Goal: Task Accomplishment & Management: Manage account settings

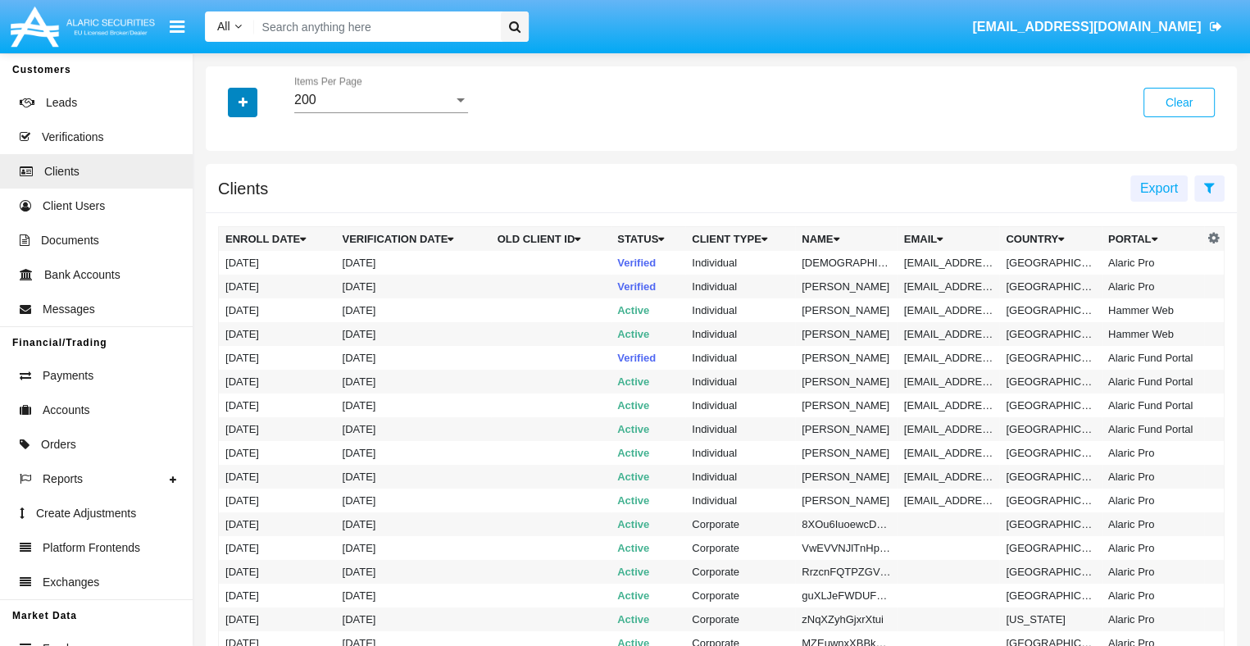
click at [243, 103] on icon "button" at bounding box center [242, 102] width 9 height 11
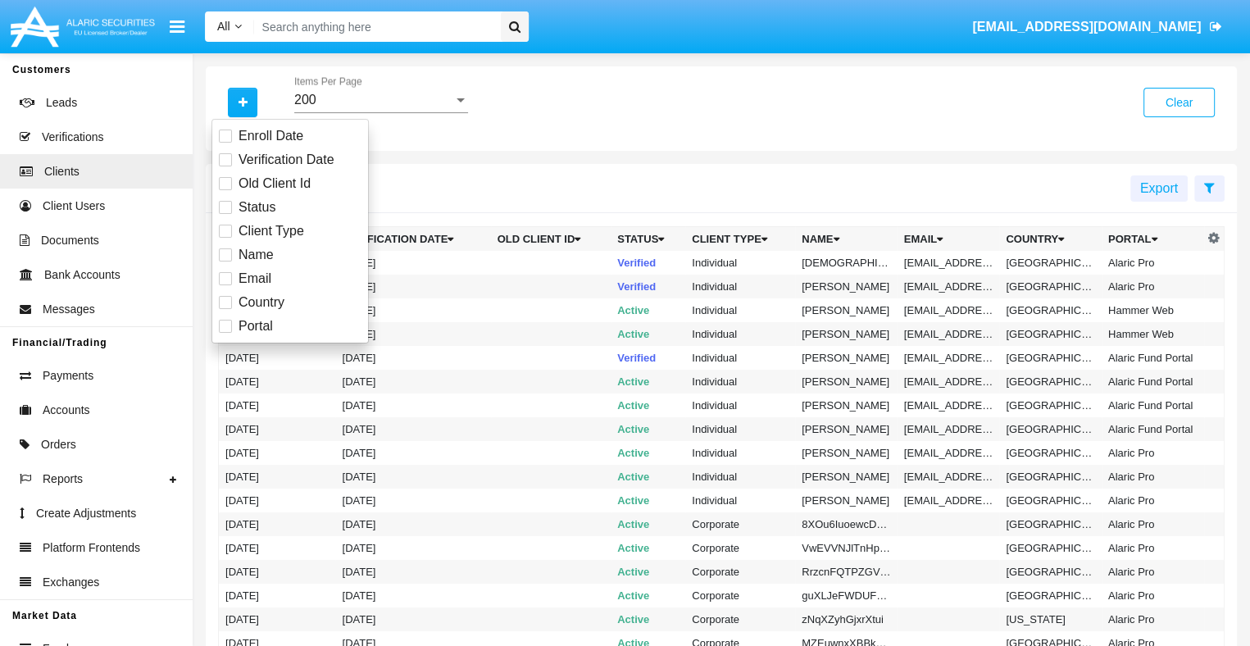
click at [253, 278] on span "Email" at bounding box center [254, 279] width 33 height 20
click at [225, 285] on input "Email" at bounding box center [225, 285] width 1 height 1
checkbox input "true"
click at [243, 103] on icon "button" at bounding box center [242, 102] width 9 height 11
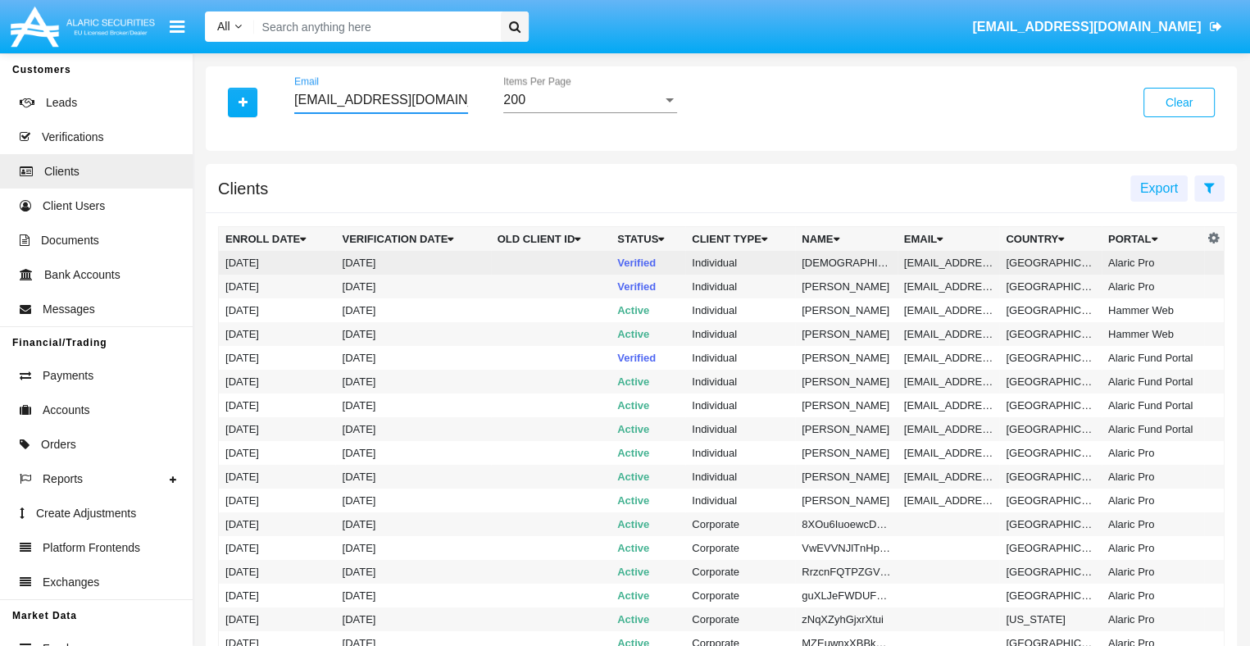
type input "[EMAIL_ADDRESS][DOMAIN_NAME]"
click at [946, 262] on td "[EMAIL_ADDRESS][DOMAIN_NAME]" at bounding box center [948, 263] width 102 height 24
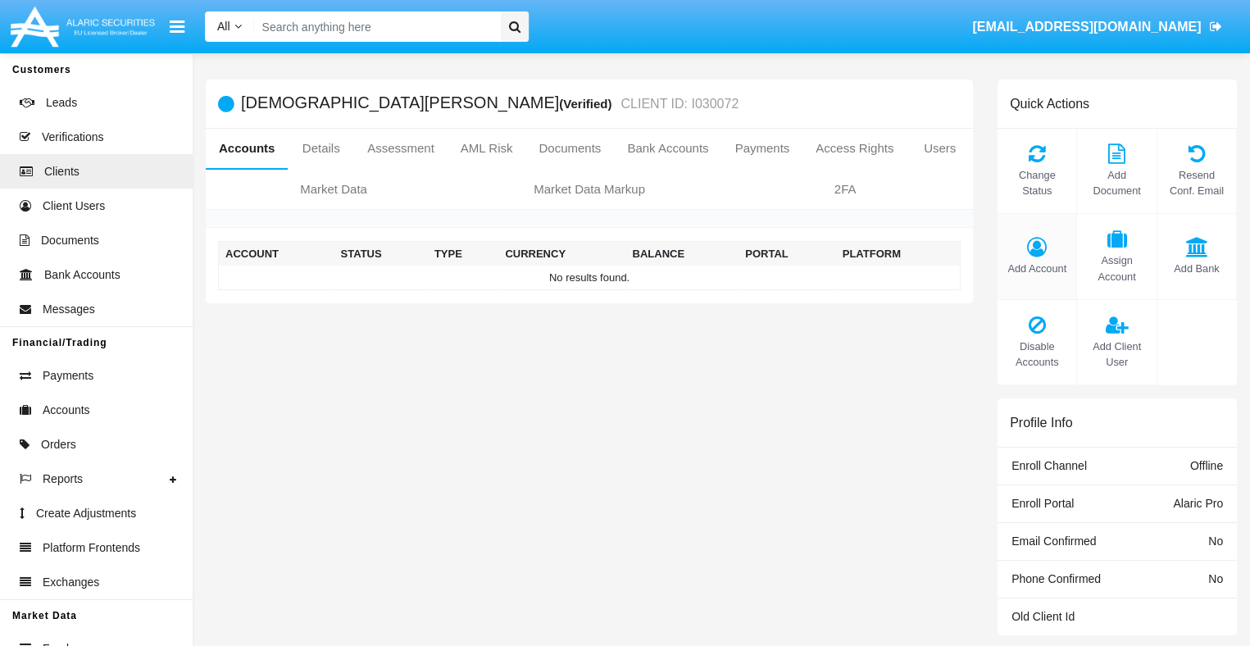
click at [1037, 268] on span "Add Account" at bounding box center [1036, 269] width 62 height 16
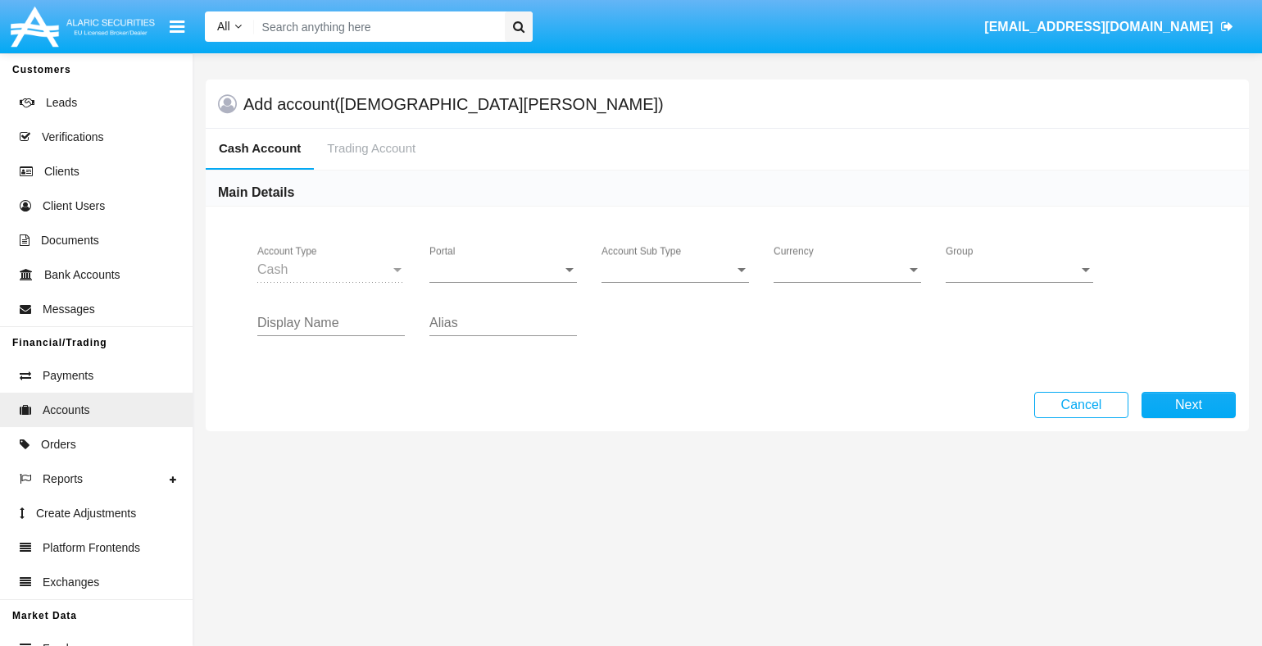
click at [503, 269] on span "Portal" at bounding box center [495, 269] width 133 height 15
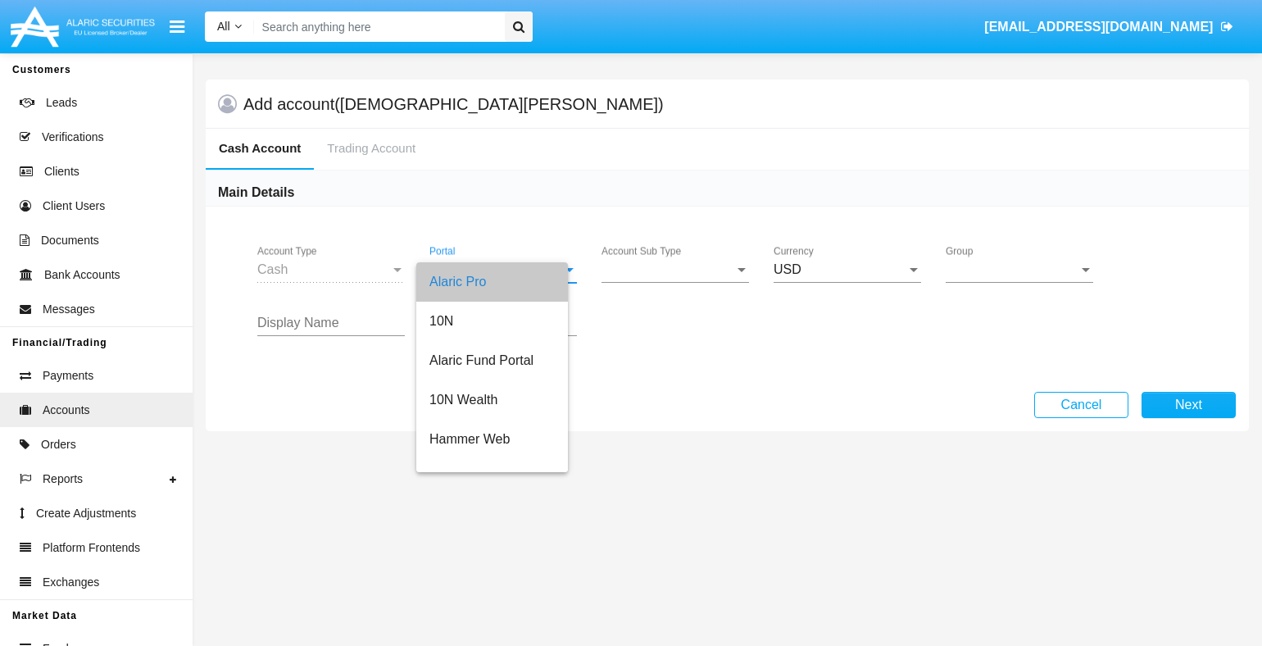
click at [675, 269] on span "Account Sub Type" at bounding box center [667, 269] width 133 height 15
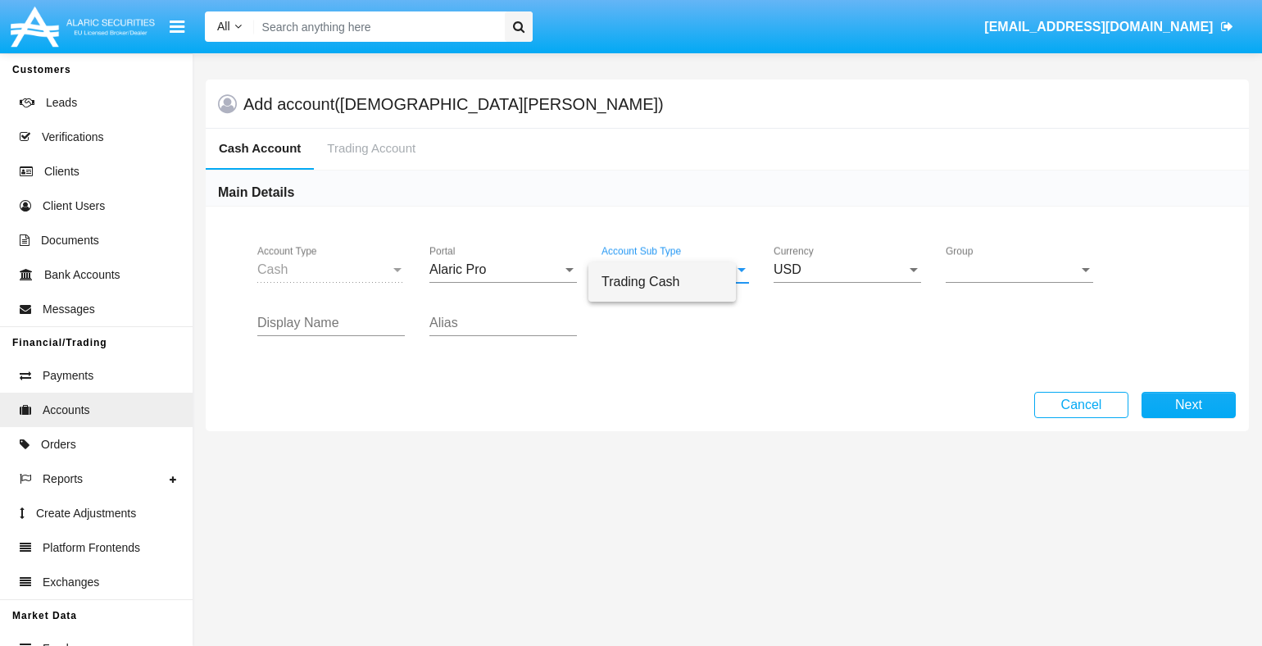
click at [675, 281] on span "Trading Cash" at bounding box center [661, 281] width 121 height 39
click at [1019, 269] on span "Group" at bounding box center [1012, 269] width 133 height 15
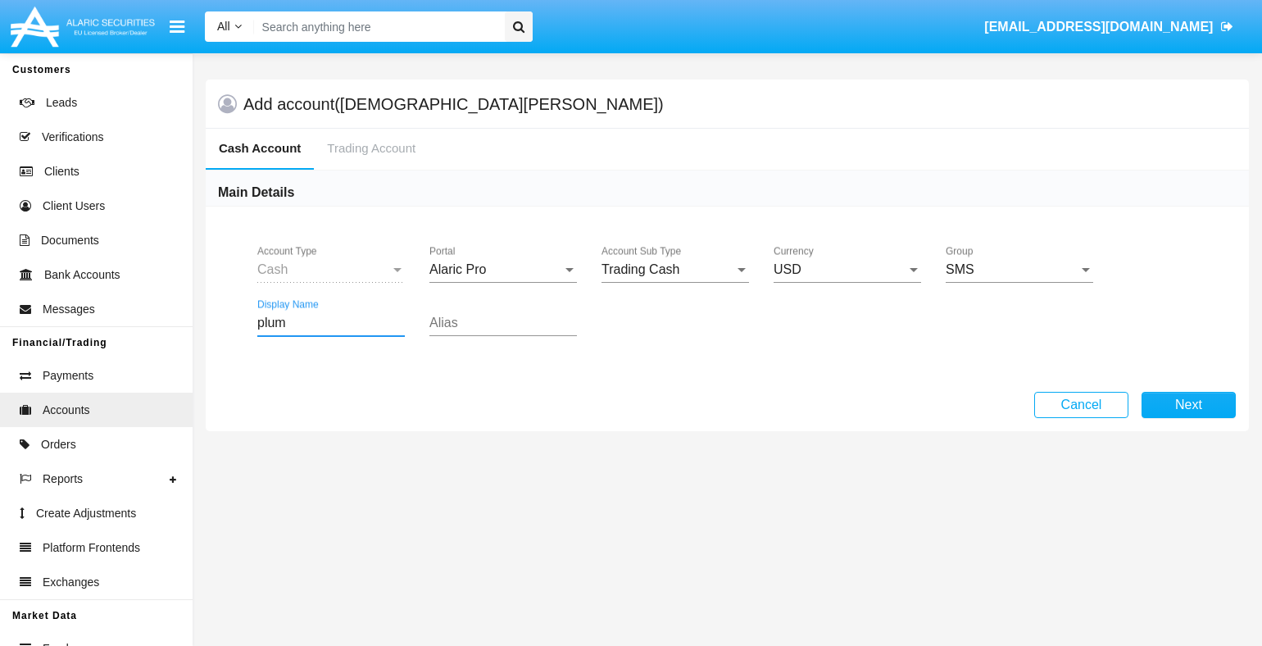
type input "plum"
type input "orchid"
click at [1188, 404] on button "Next" at bounding box center [1188, 405] width 94 height 26
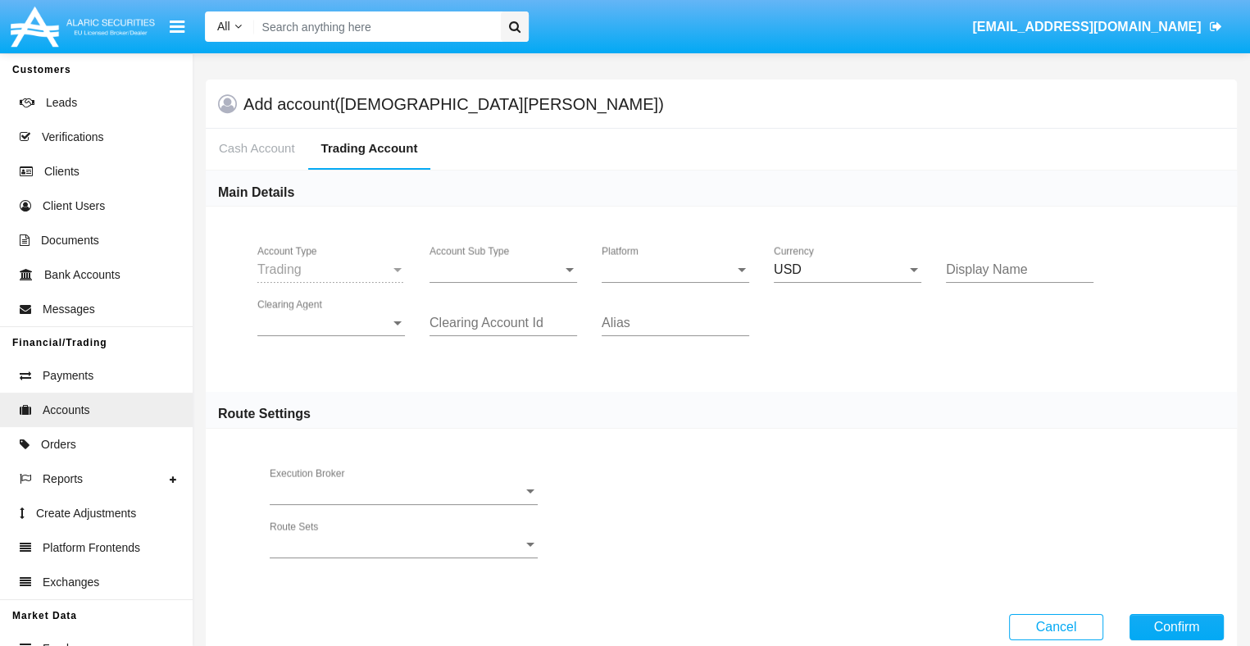
click at [503, 269] on span "Account Sub Type" at bounding box center [495, 269] width 133 height 15
click at [675, 269] on span "Platform" at bounding box center [667, 269] width 133 height 15
click at [675, 281] on span "Hammer Lite" at bounding box center [661, 281] width 121 height 39
click at [331, 322] on span "Clearing Agent" at bounding box center [323, 322] width 133 height 15
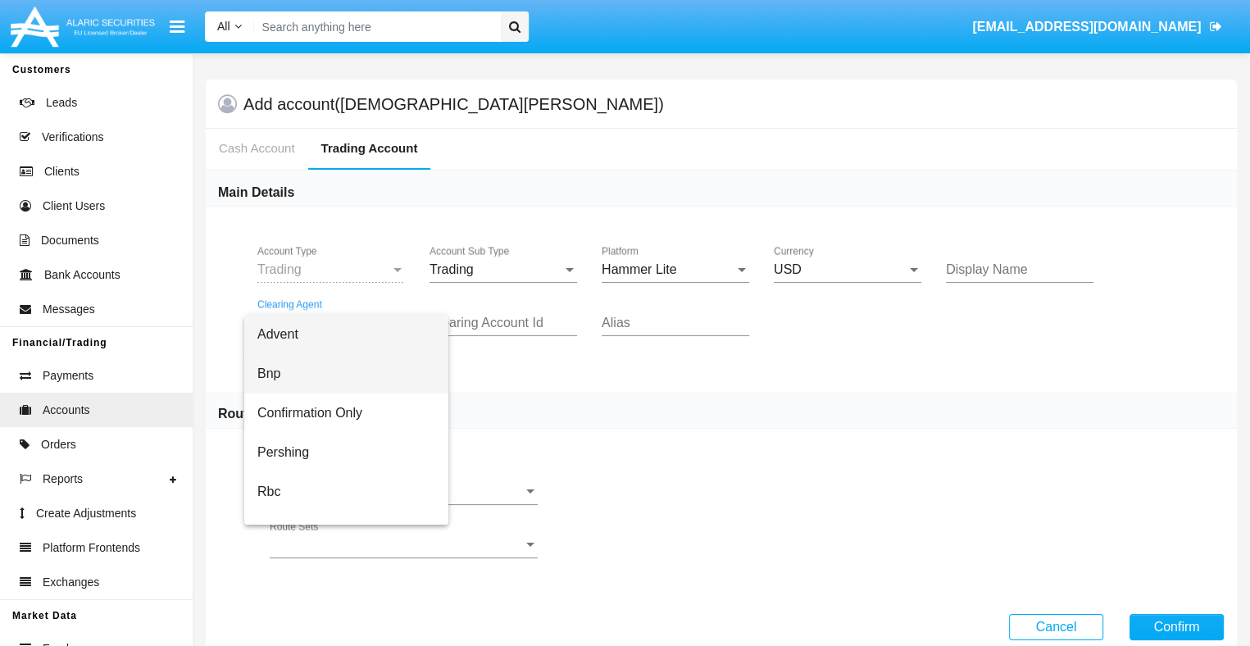
click at [345, 374] on span "Bnp" at bounding box center [346, 373] width 178 height 39
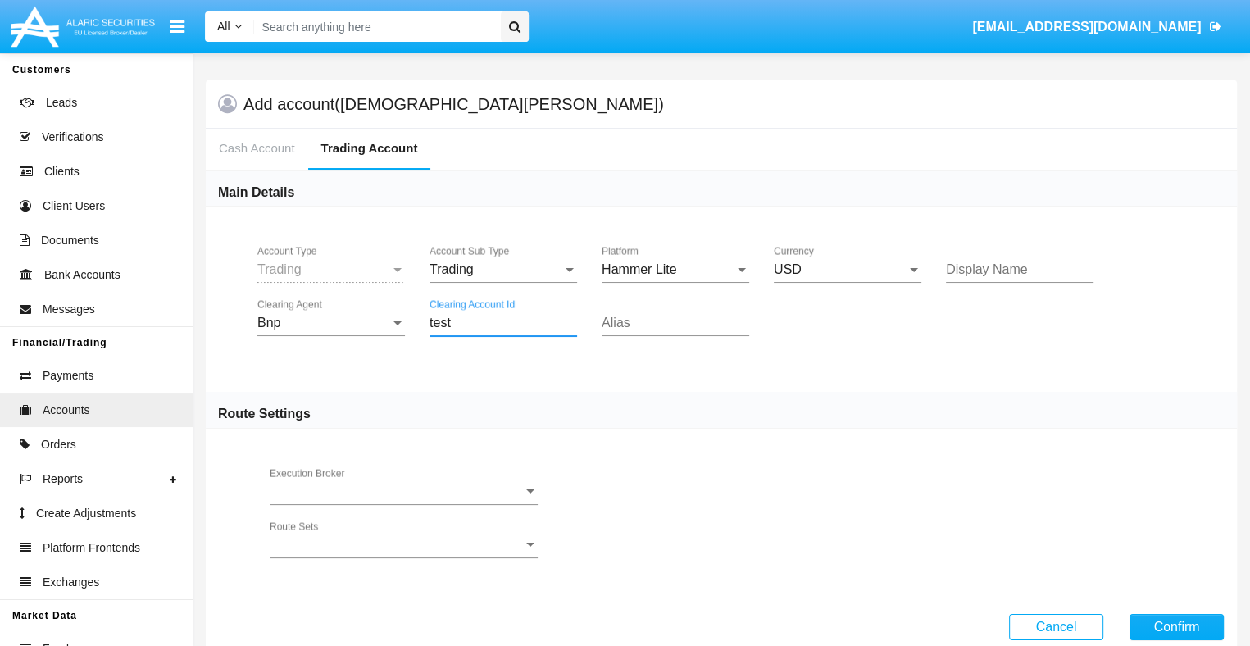
type input "test"
type input "lavender"
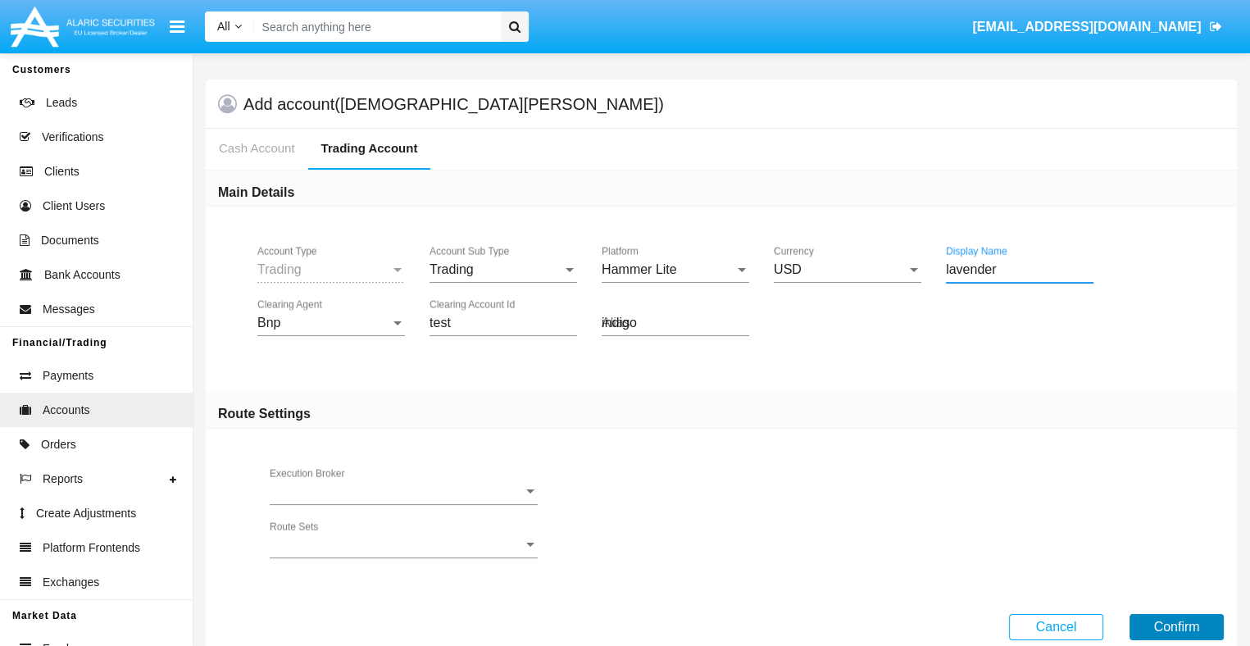
type input "indigo"
click at [1176, 624] on button "Confirm" at bounding box center [1176, 627] width 94 height 26
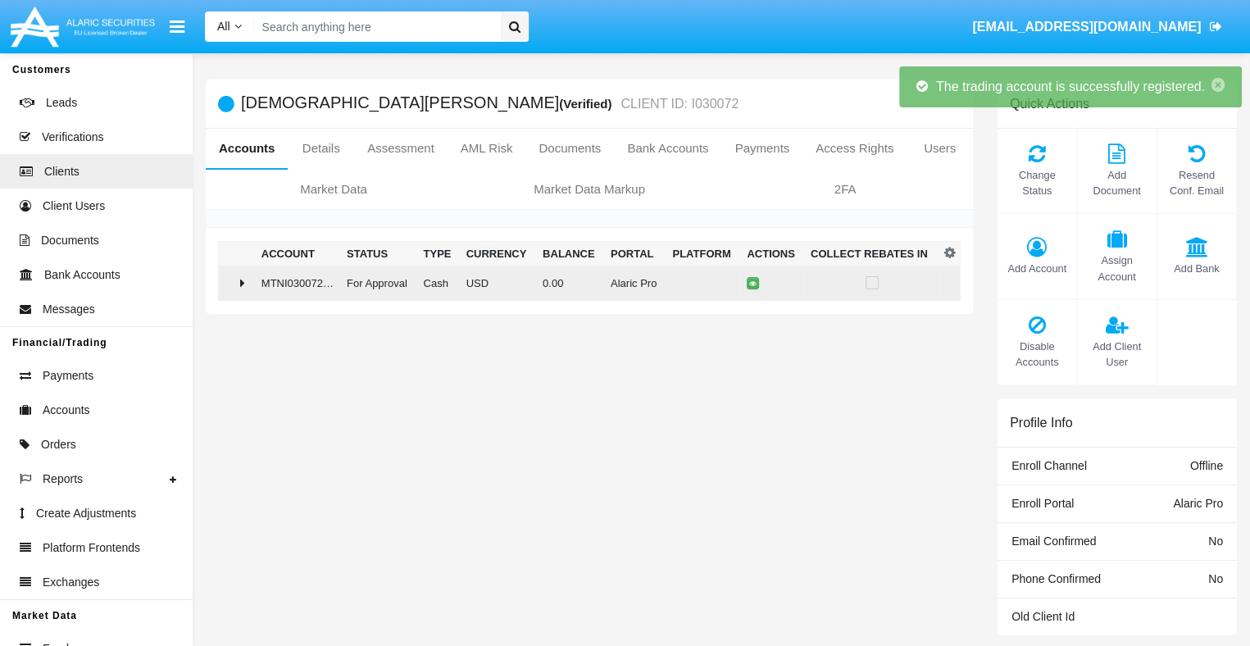
click at [583, 282] on td "0.00" at bounding box center [570, 282] width 68 height 35
click at [753, 283] on icon at bounding box center [755, 282] width 7 height 7
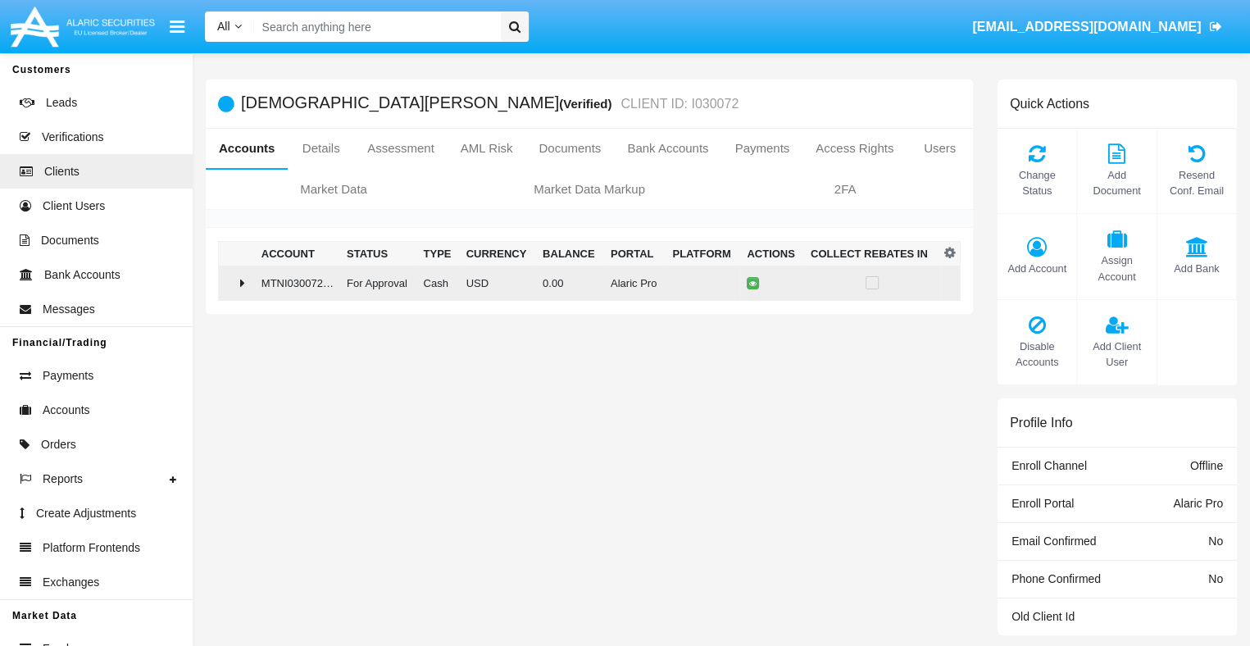
click at [583, 282] on td "0.00" at bounding box center [570, 282] width 68 height 35
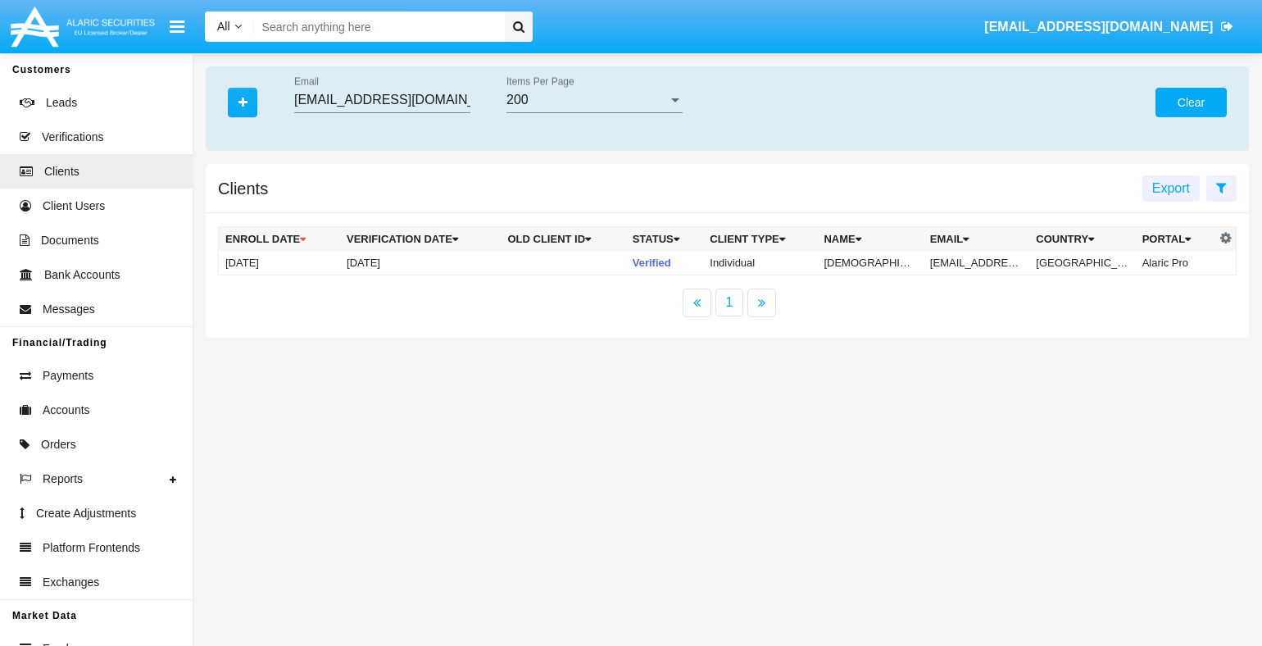
click at [1191, 102] on button "Clear" at bounding box center [1190, 102] width 71 height 29
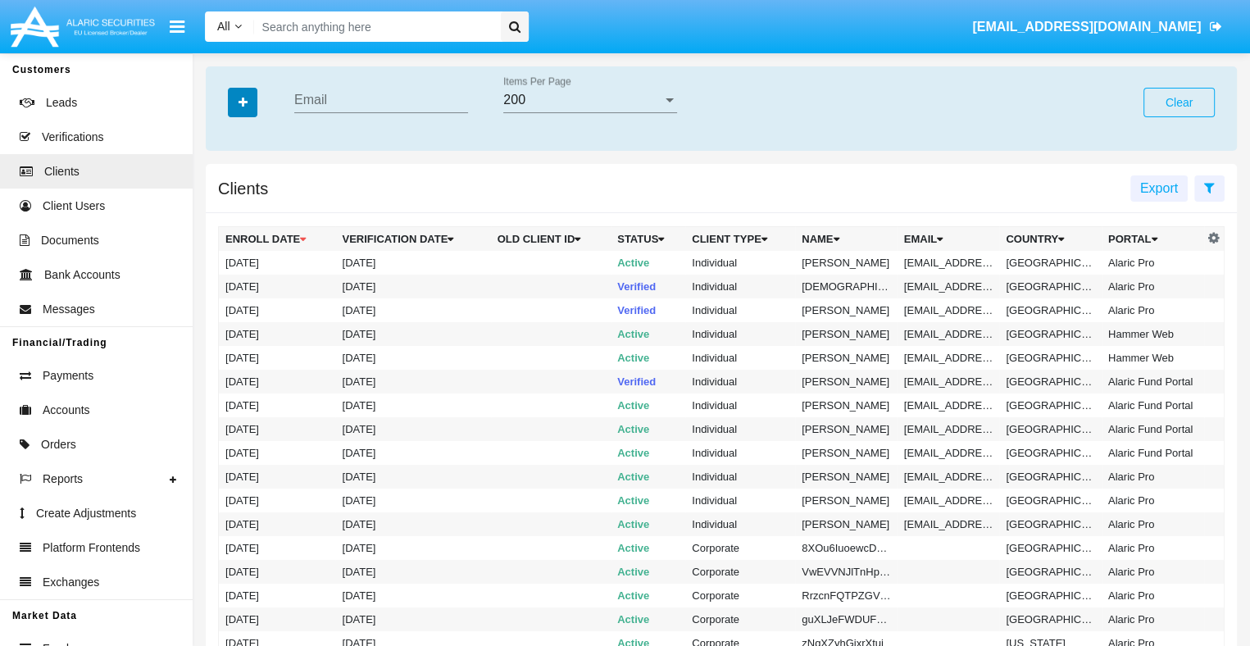
click at [243, 103] on icon "button" at bounding box center [242, 102] width 9 height 11
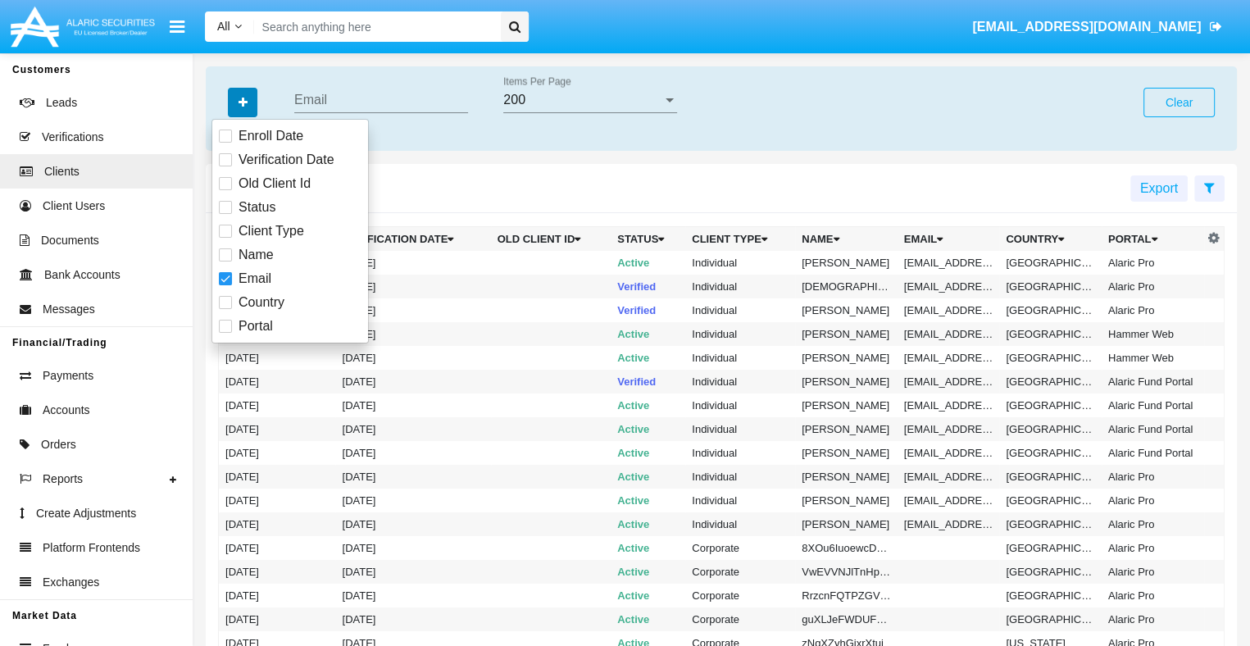
click at [243, 103] on icon "button" at bounding box center [242, 102] width 9 height 11
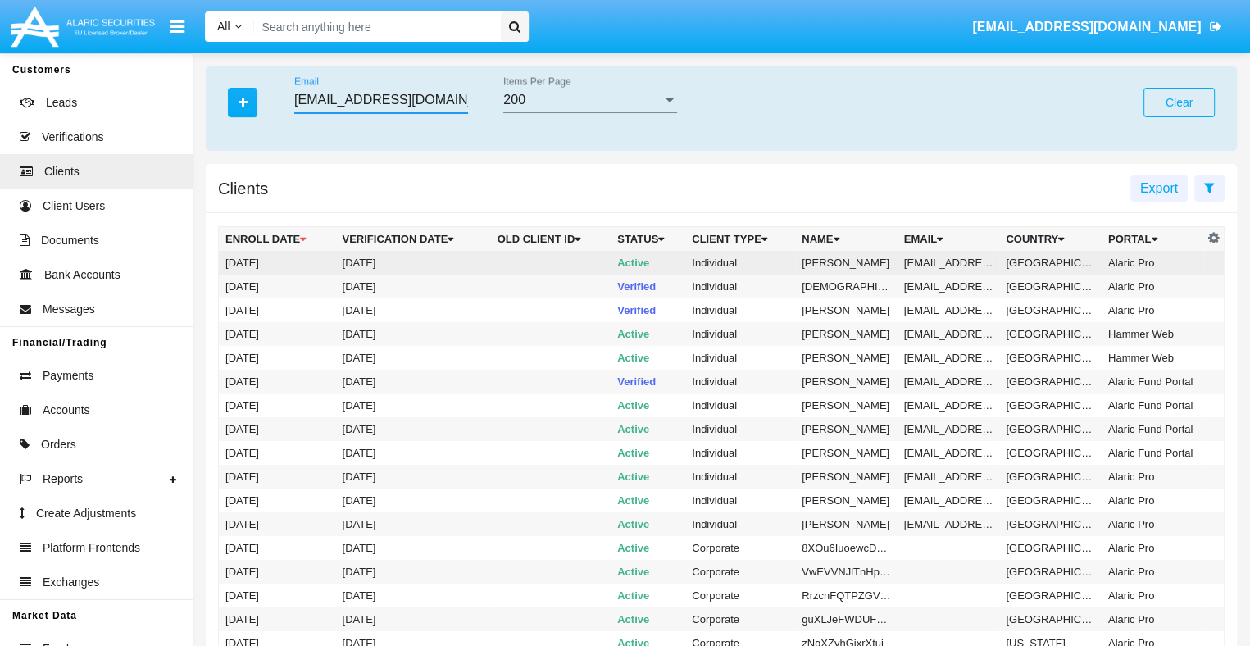
type input "[EMAIL_ADDRESS][DOMAIN_NAME]"
click at [946, 262] on td "[EMAIL_ADDRESS][DOMAIN_NAME]" at bounding box center [948, 263] width 102 height 24
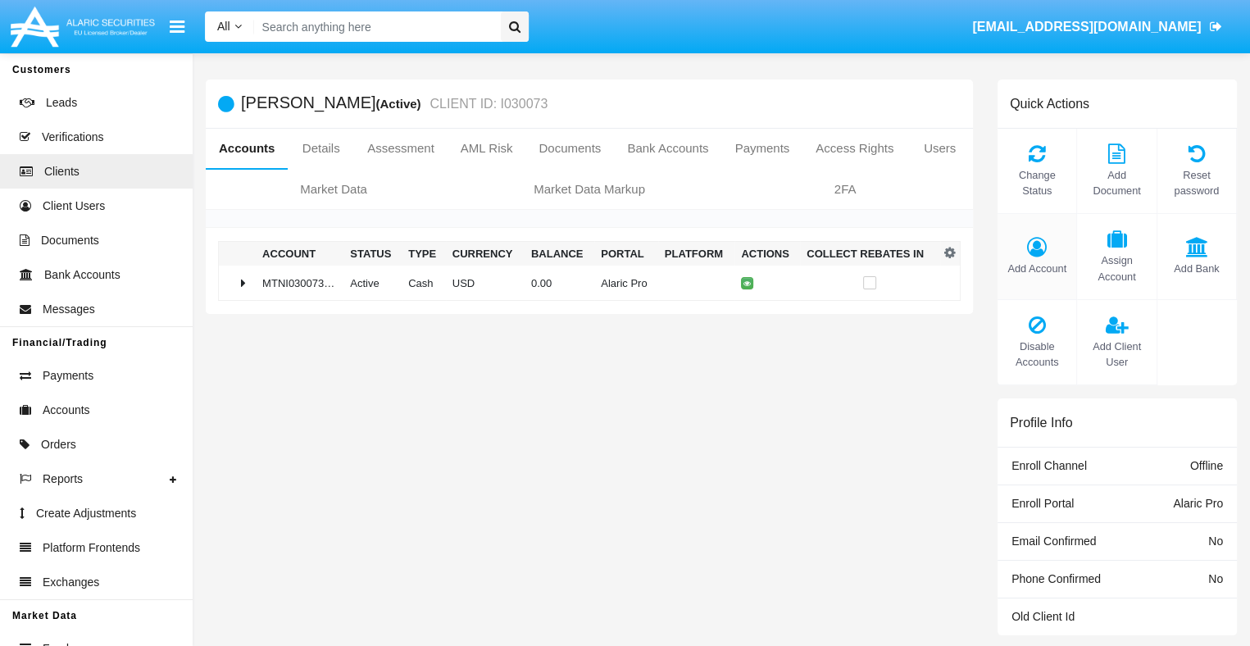
click at [1037, 268] on span "Add Account" at bounding box center [1036, 269] width 62 height 16
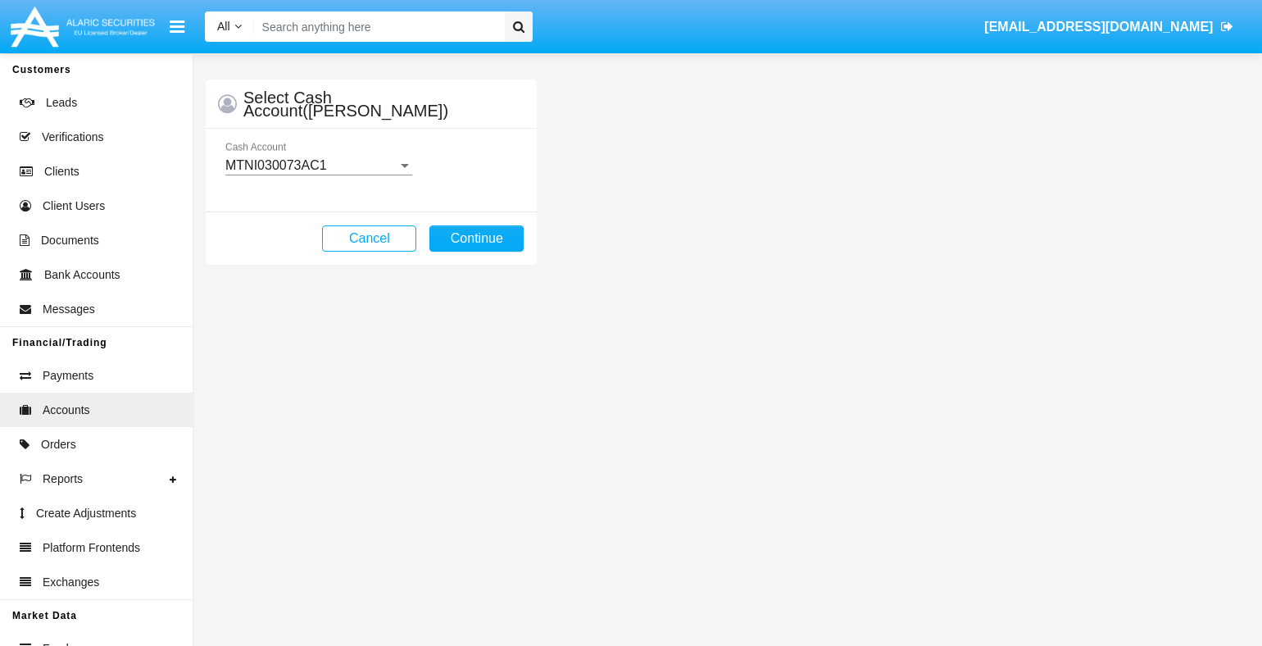
click at [318, 165] on mat-select-trigger "MTNI030073AC1" at bounding box center [276, 165] width 102 height 14
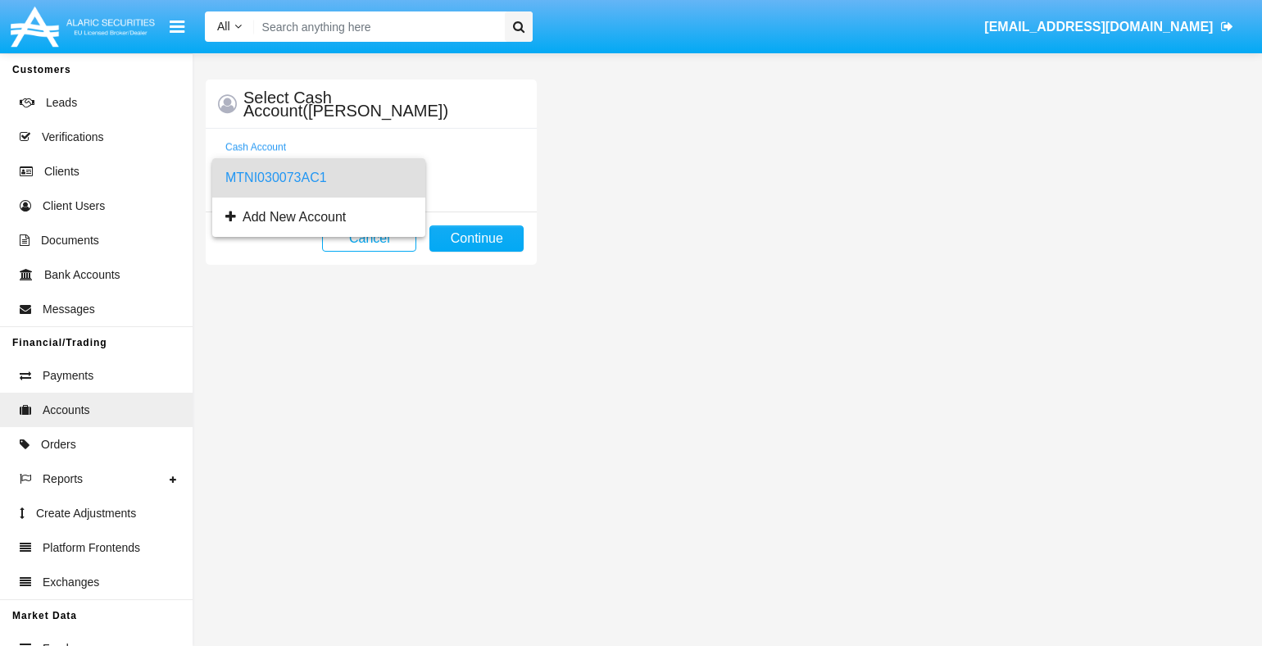
click at [318, 177] on span "MTNI030073AC1" at bounding box center [318, 177] width 187 height 39
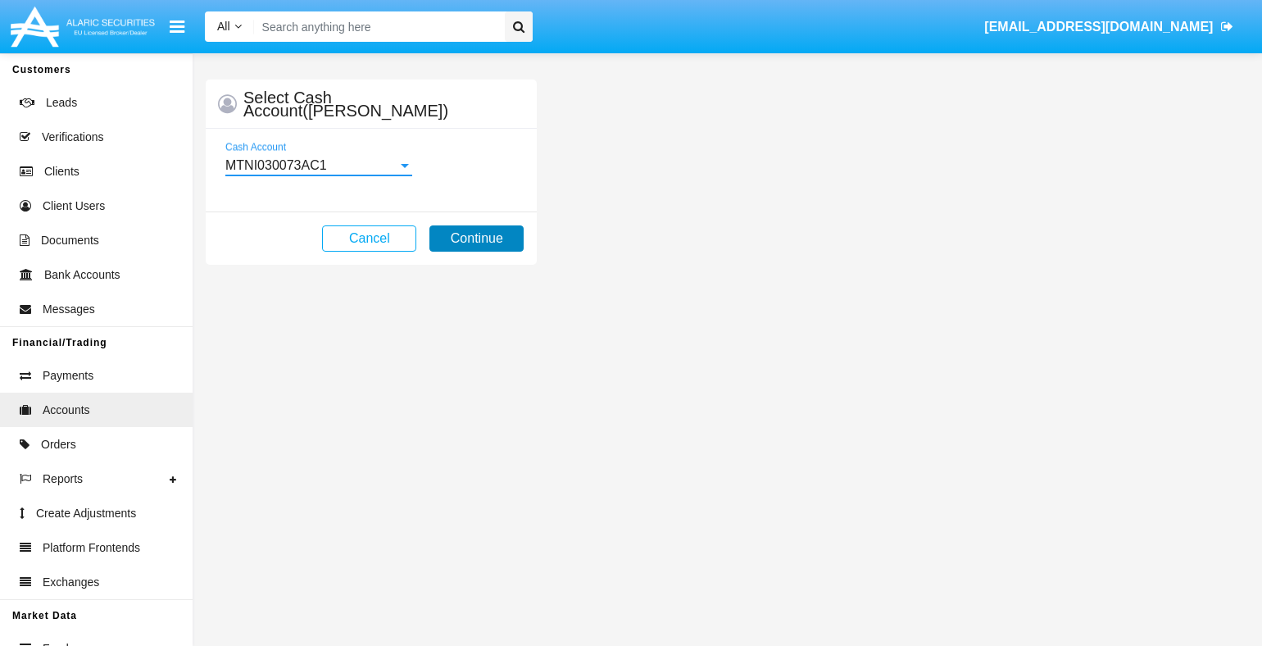
click at [476, 238] on button "Continue" at bounding box center [476, 238] width 94 height 26
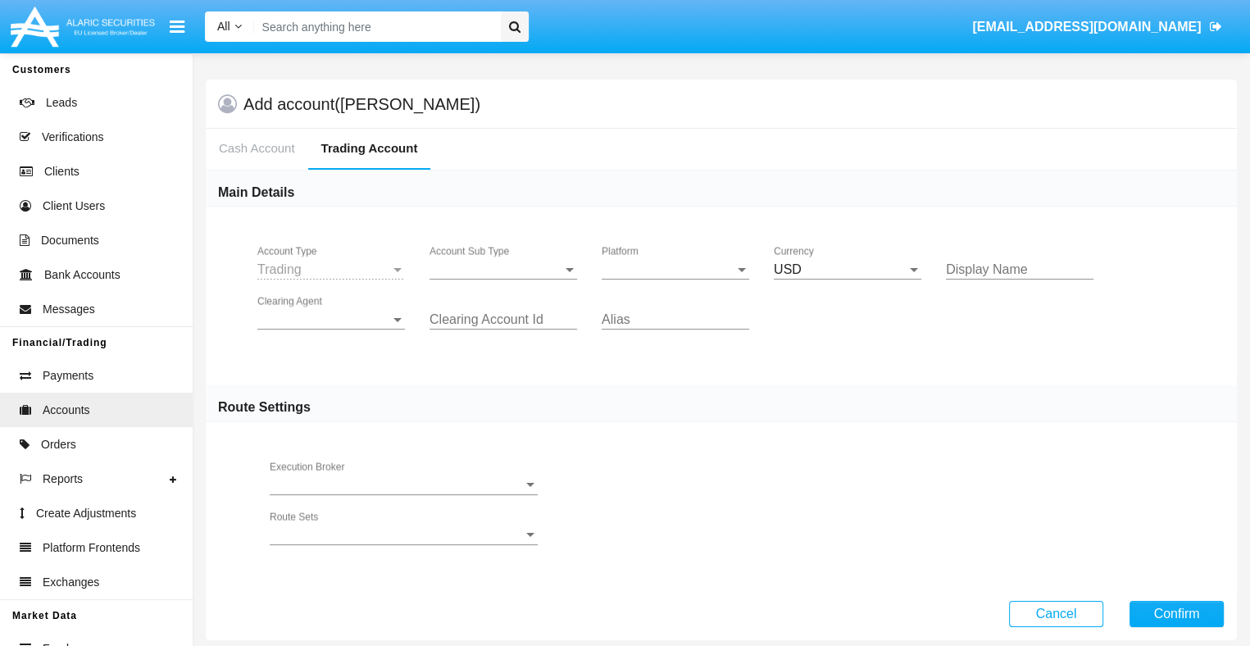
click at [503, 269] on span "Account Sub Type" at bounding box center [495, 269] width 133 height 15
click at [503, 281] on span "Trading" at bounding box center [502, 281] width 147 height 39
click at [675, 269] on span "Platform" at bounding box center [667, 269] width 133 height 15
click at [675, 281] on span "Hammer Lite" at bounding box center [674, 281] width 147 height 39
click at [331, 319] on span "Clearing Agent" at bounding box center [323, 319] width 133 height 15
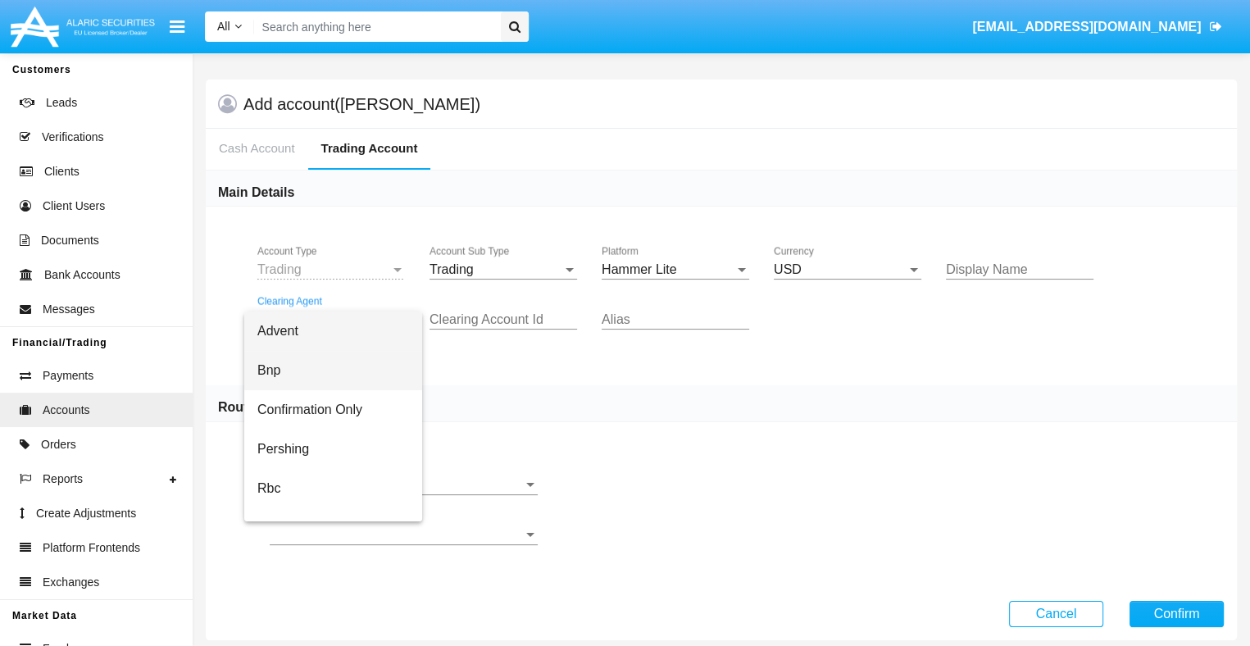
click at [345, 370] on span "Bnp" at bounding box center [333, 370] width 152 height 39
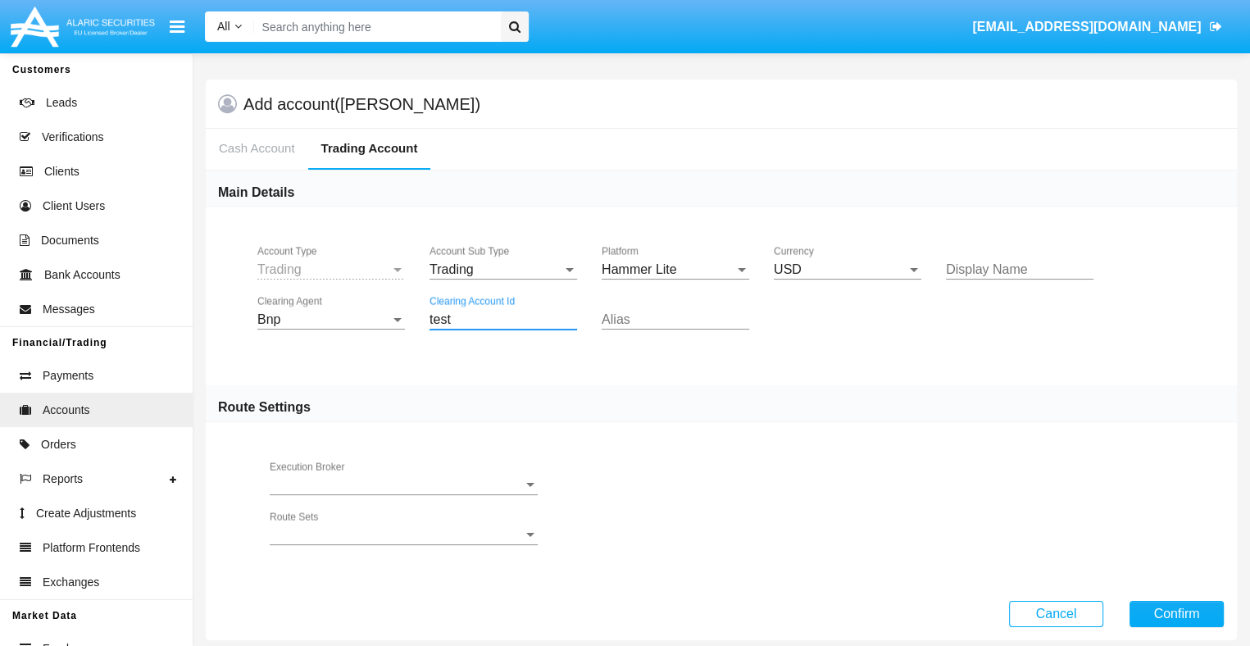
type input "test"
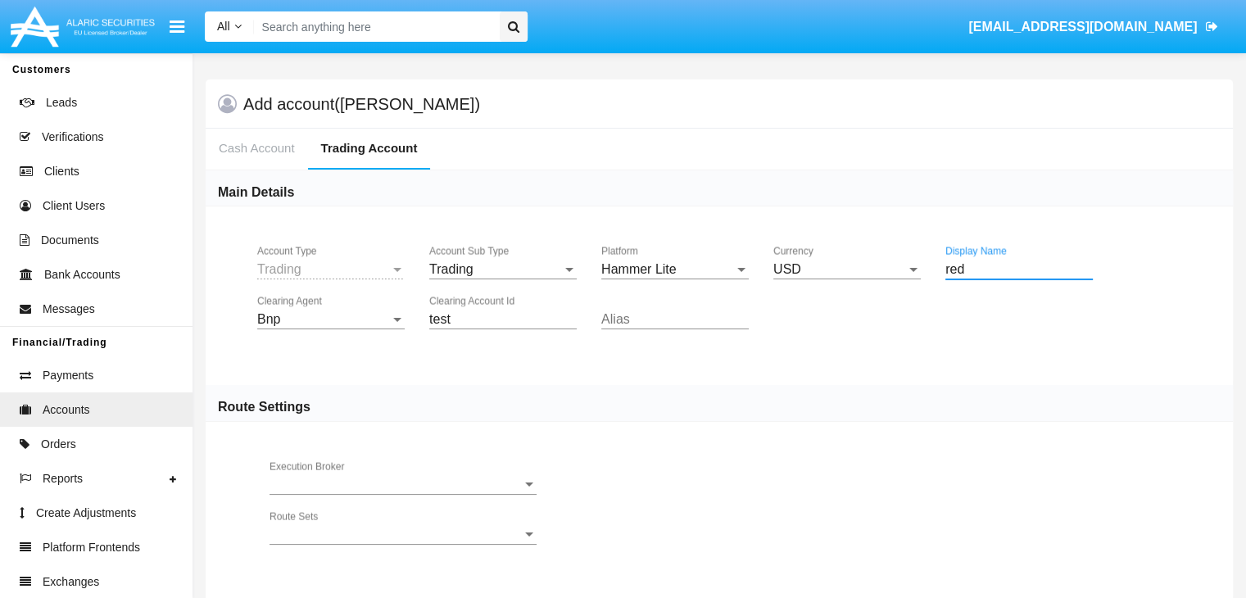
type input "red"
type input "green"
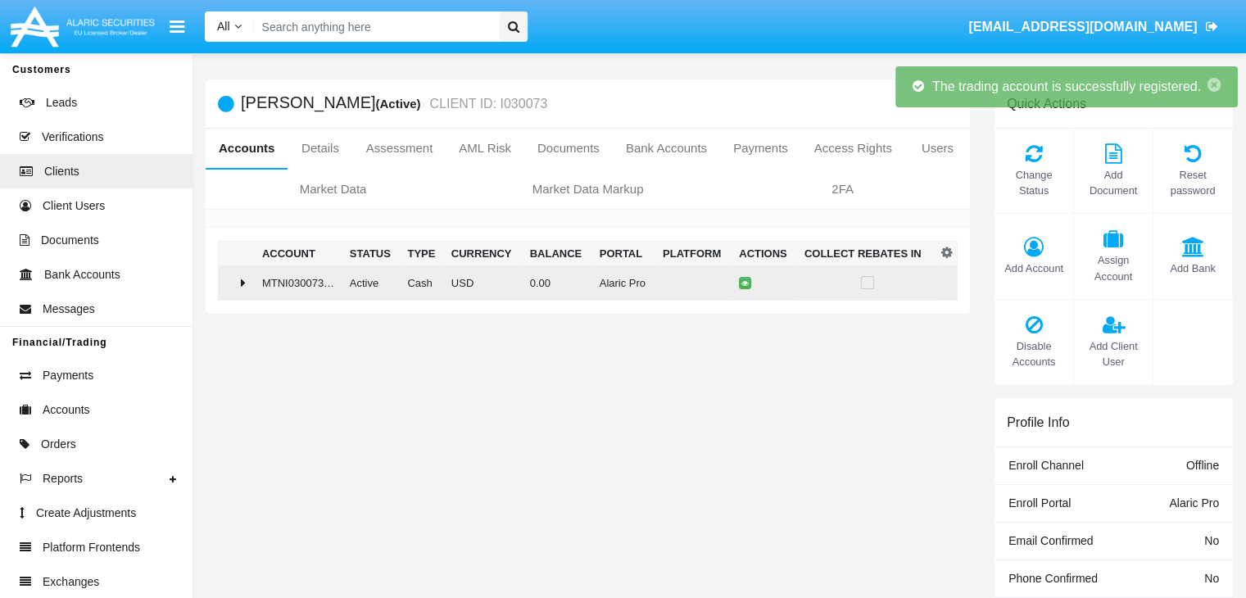
click at [581, 282] on td "0.00" at bounding box center [559, 282] width 70 height 35
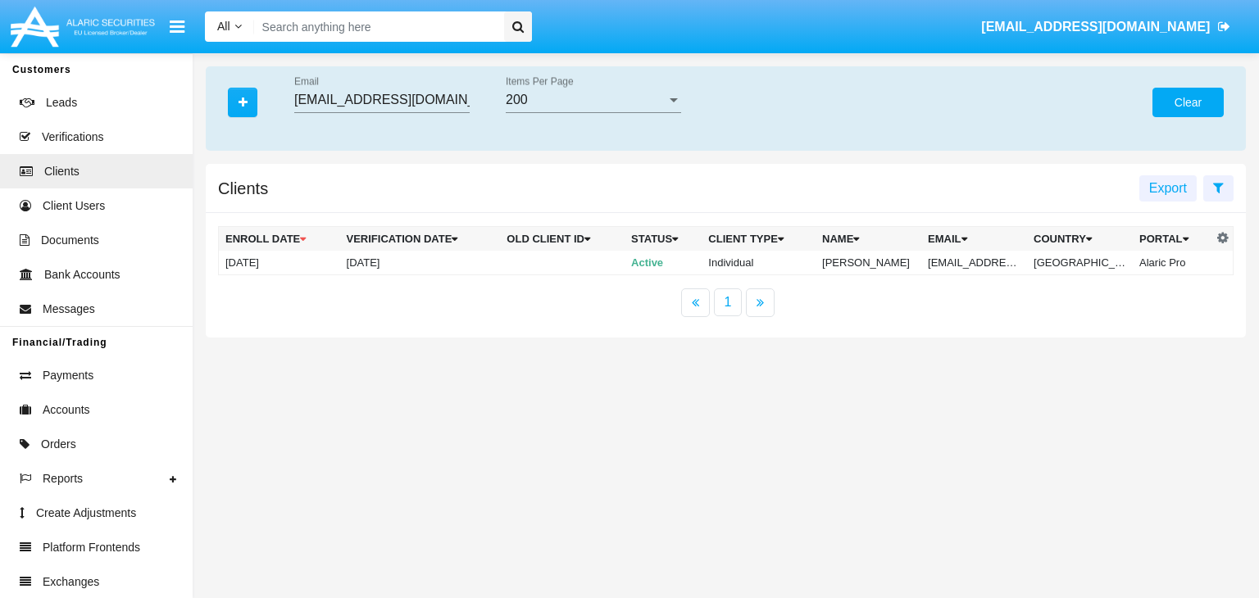
click at [1187, 102] on button "Clear" at bounding box center [1187, 102] width 71 height 29
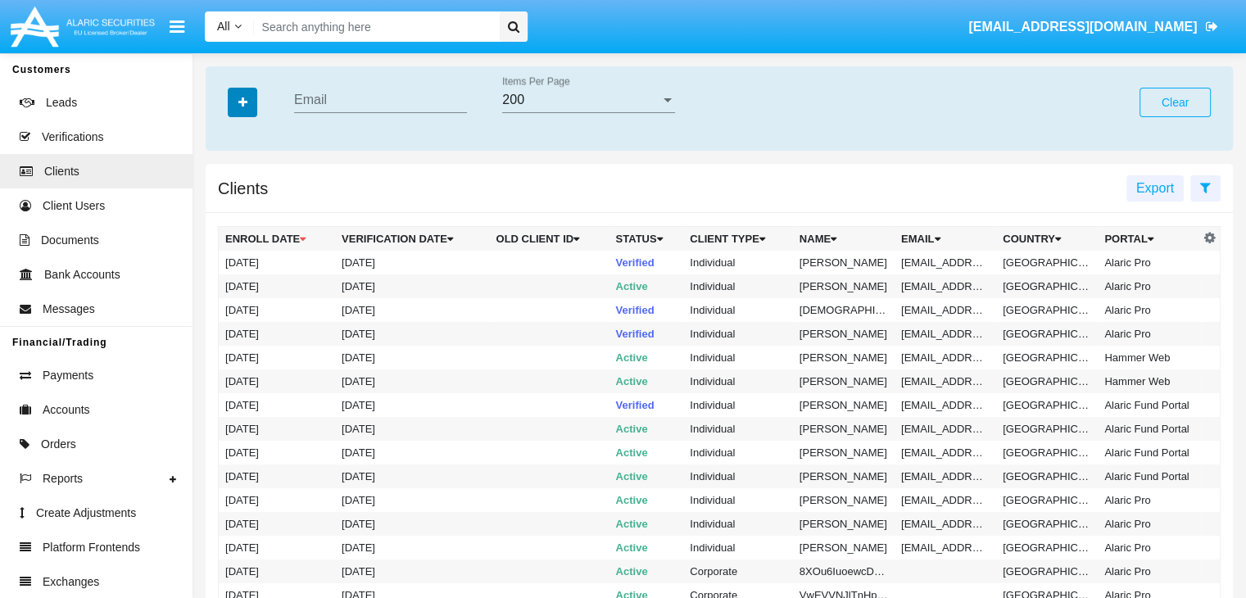
click at [243, 103] on icon "button" at bounding box center [242, 102] width 9 height 11
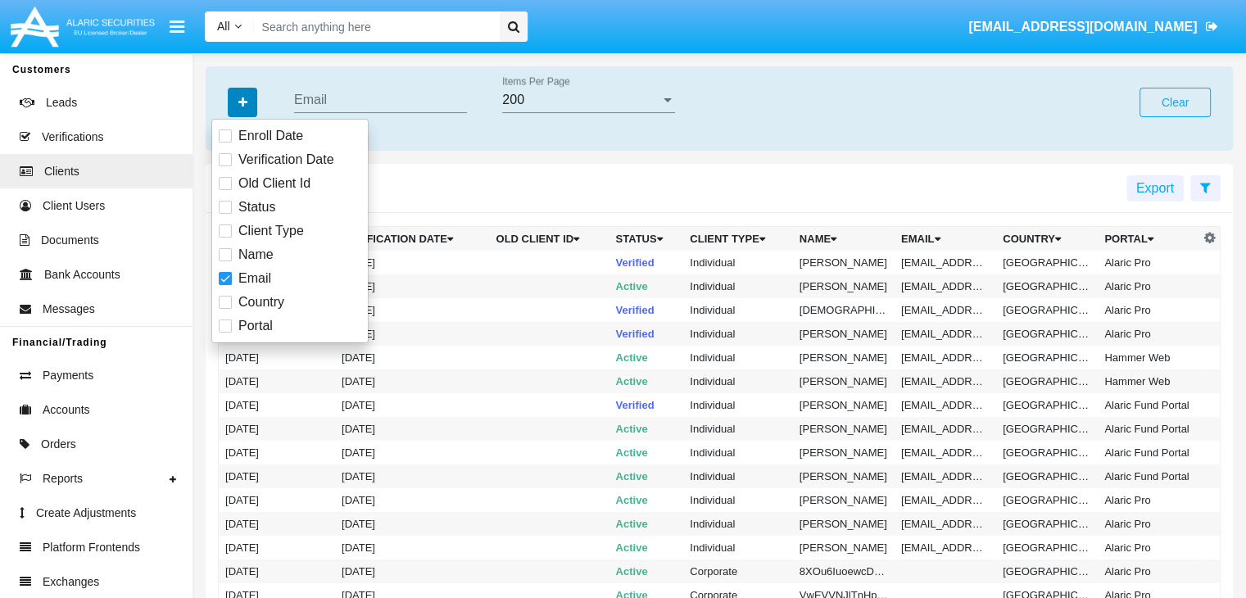
click at [243, 103] on icon "button" at bounding box center [242, 102] width 9 height 11
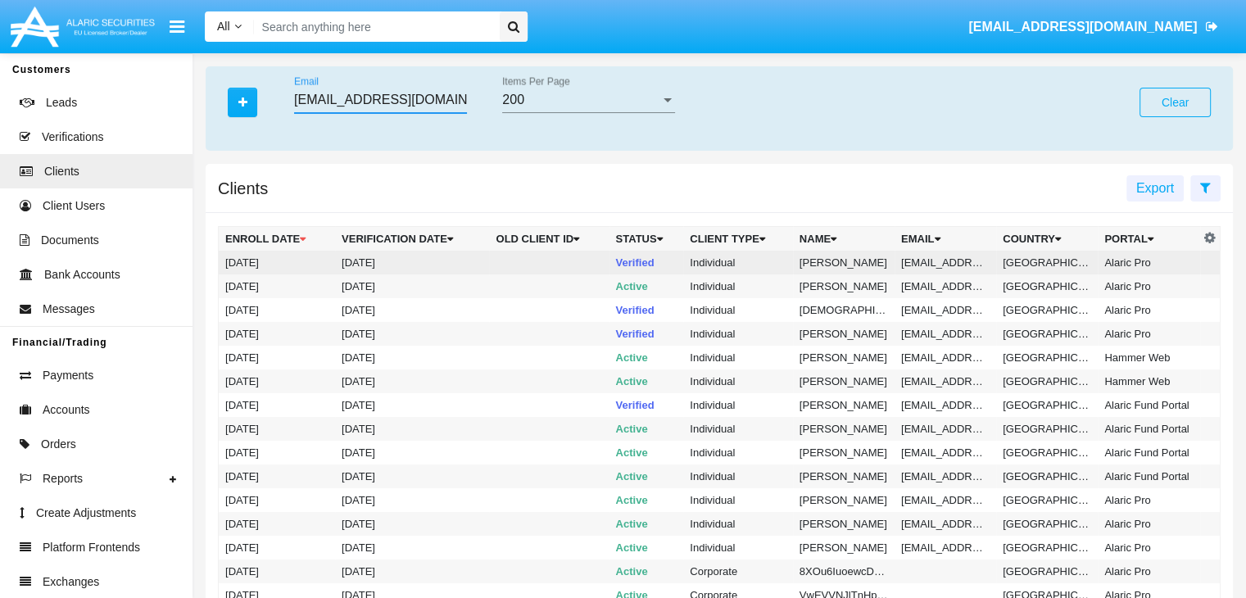
type input "xyifedwm@j0h.xiqf3.kr"
click at [943, 262] on td "xyifedwm@j0h.xiqf3.kr" at bounding box center [946, 263] width 102 height 24
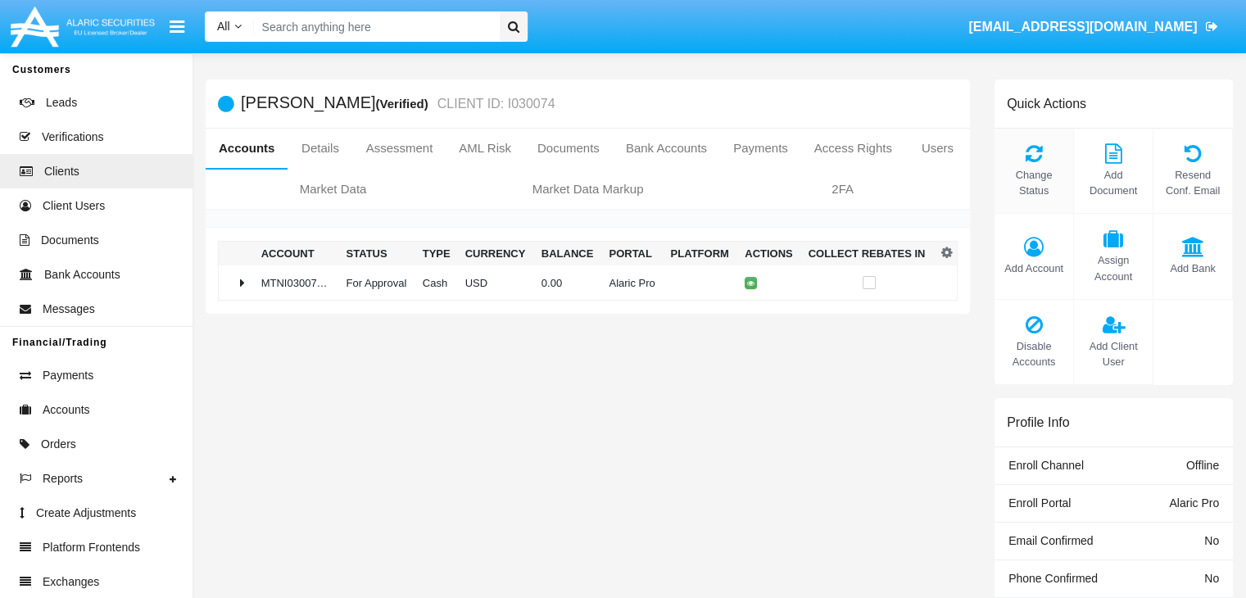
click at [1033, 183] on span "Change Status" at bounding box center [1034, 182] width 62 height 31
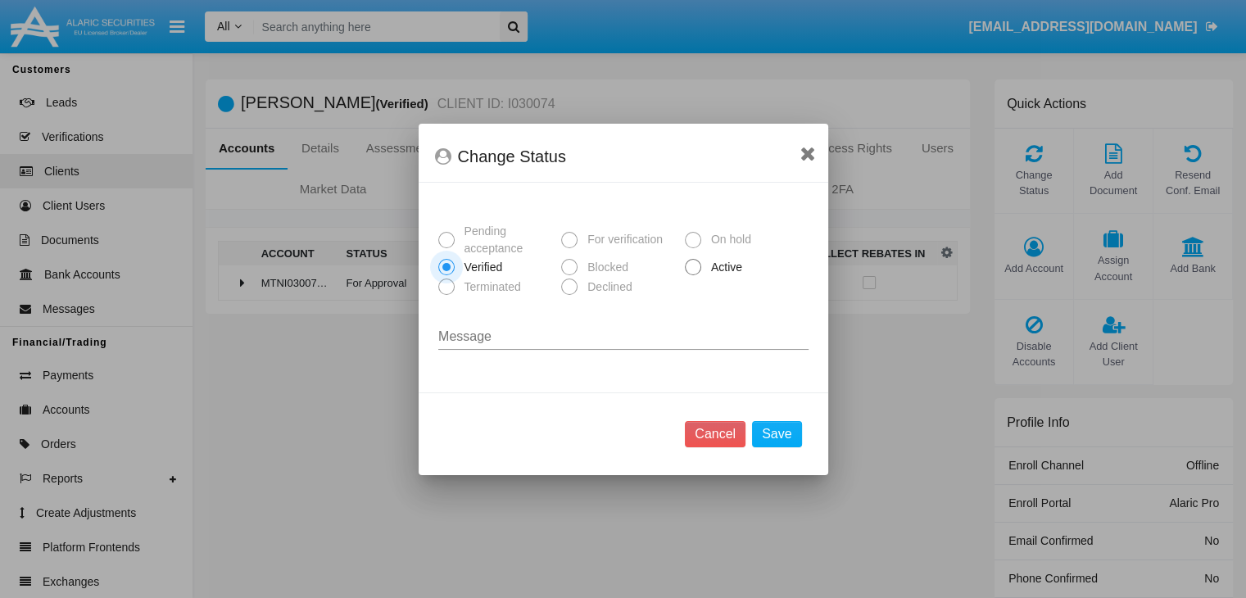
click at [724, 267] on span "Active" at bounding box center [723, 267] width 45 height 17
click at [693, 275] on input "Active" at bounding box center [692, 275] width 1 height 1
radio input "true"
click at [778, 433] on button "Save" at bounding box center [776, 434] width 49 height 26
